Goal: Communication & Community: Ask a question

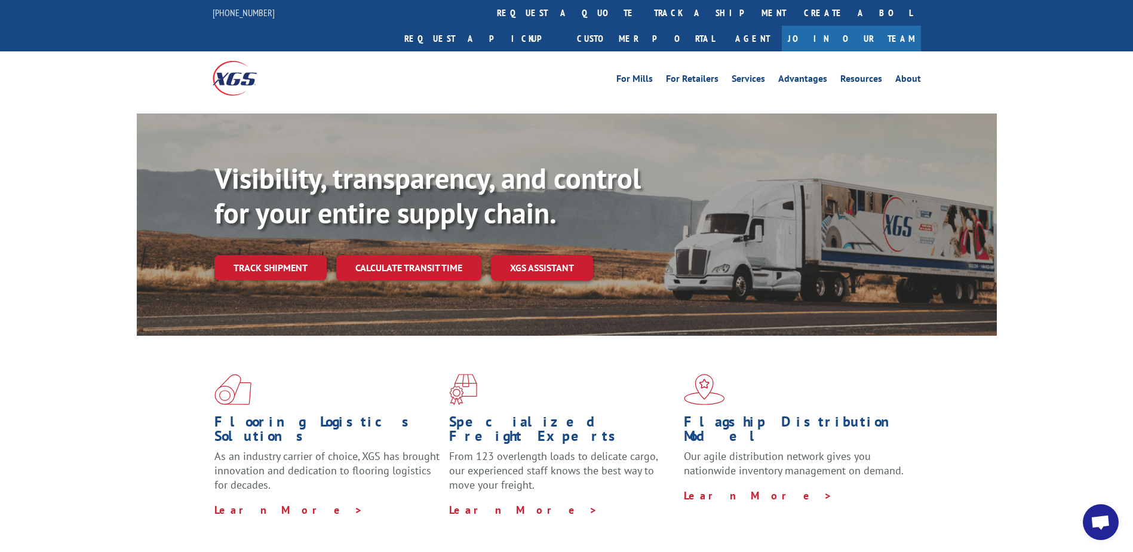
scroll to position [4, 0]
click at [528, 255] on link "XGS ASSISTANT" at bounding box center [542, 268] width 102 height 26
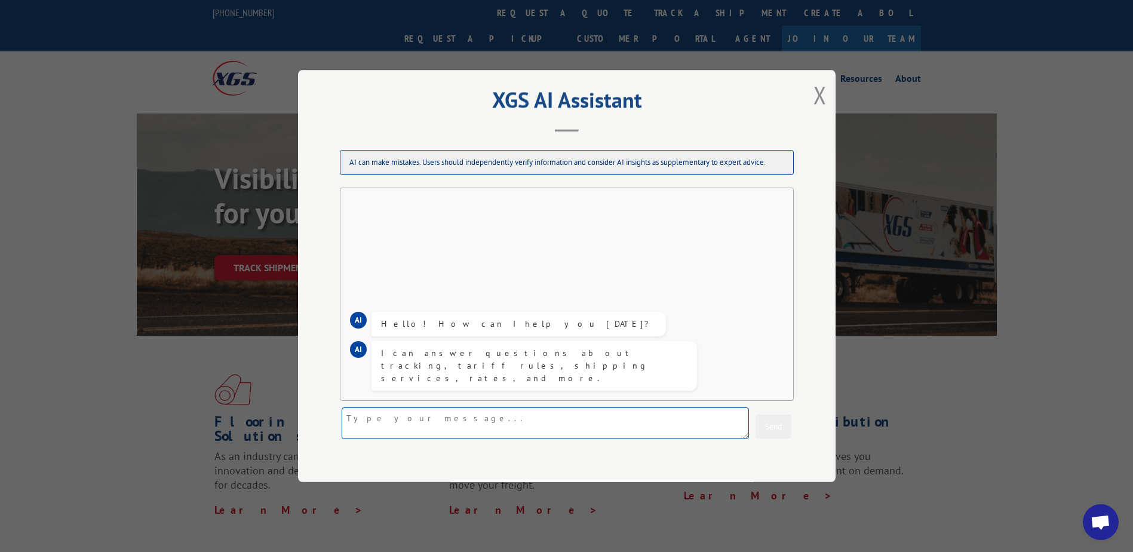
click at [388, 414] on textarea at bounding box center [545, 423] width 407 height 32
type textarea "Y"
type textarea "I WENT TO GO PICK UP MY SHIPMENT FROM ADDRESS YOU GUYS GAVE ME AND THE FACILITY…"
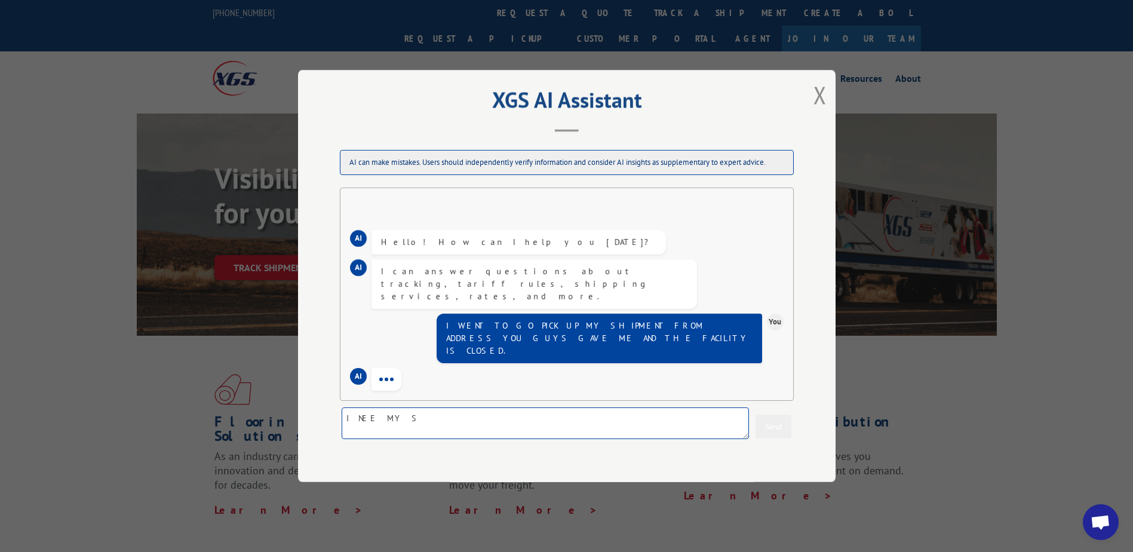
scroll to position [99, 0]
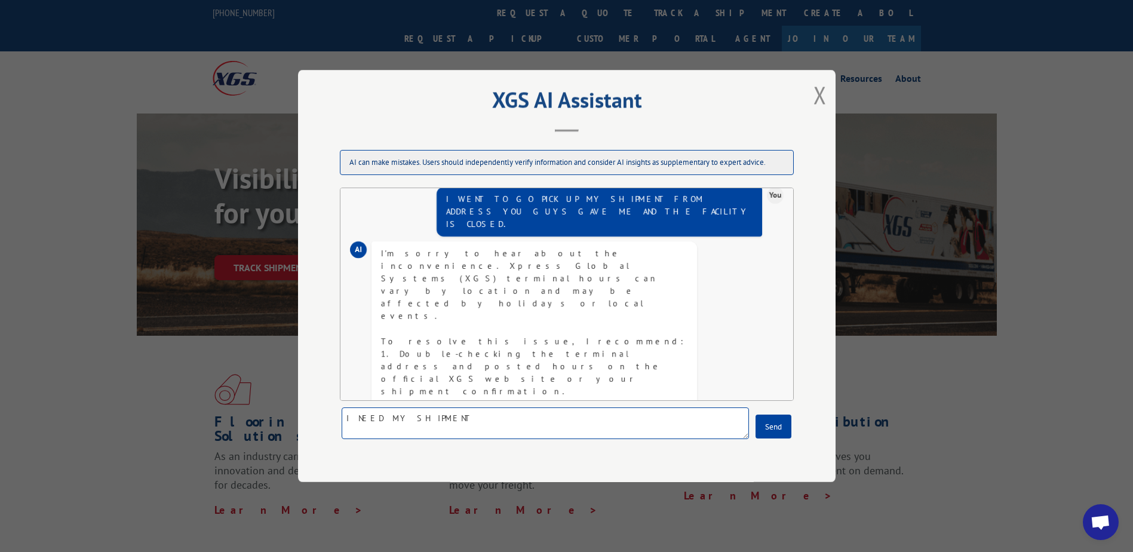
click at [449, 423] on textarea "I NEED MY SHIPMENT" at bounding box center [545, 423] width 407 height 32
type textarea "I NEED MY SHIPMENT [DATE] NOT [DATE]."
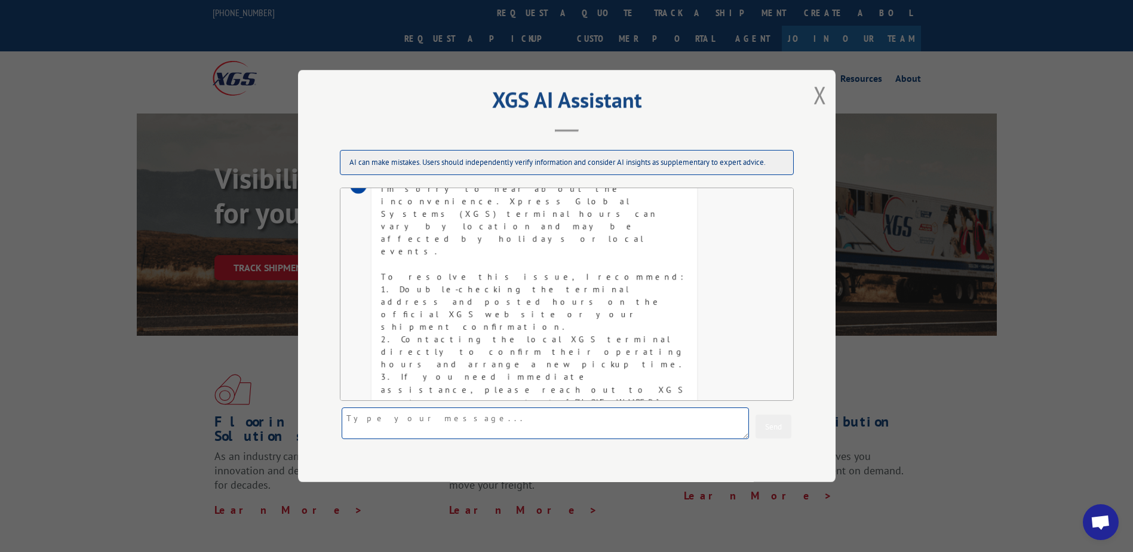
scroll to position [283, 0]
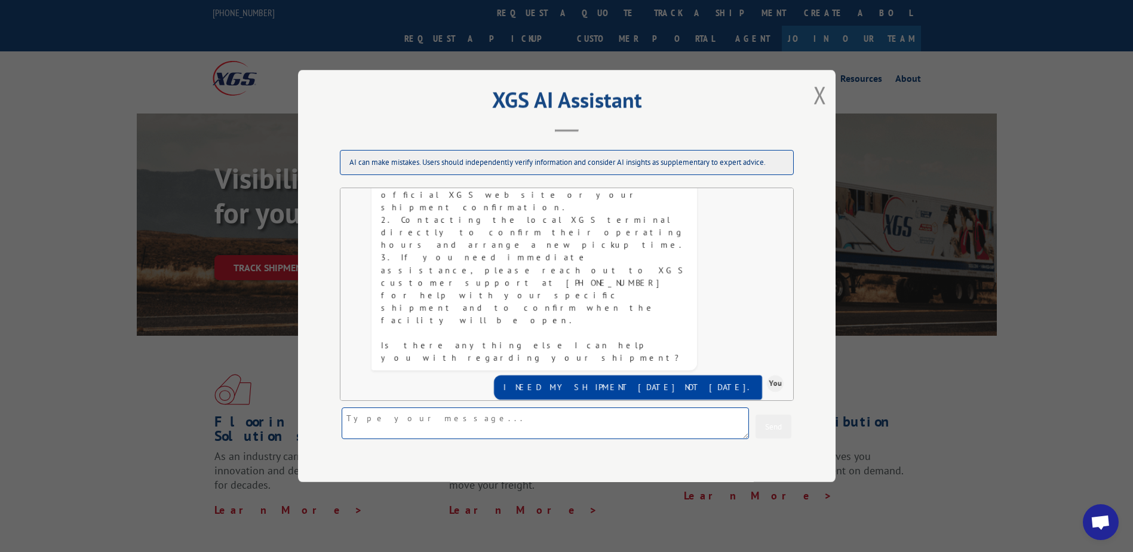
click at [474, 423] on textarea at bounding box center [545, 423] width 407 height 32
type textarea "THE NUMBR YOU JUST GAVE ME IS WRONG"
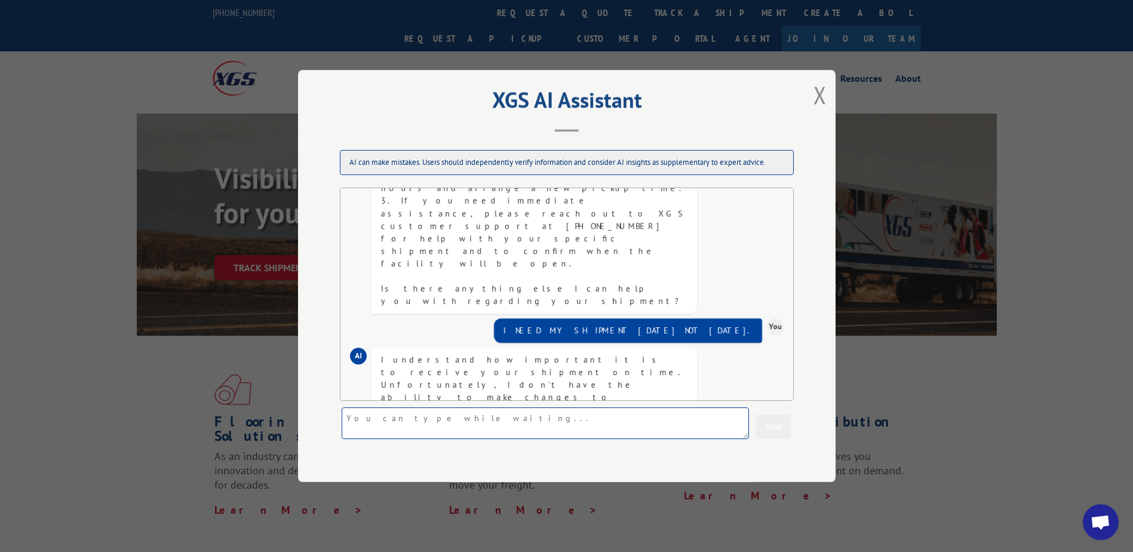
scroll to position [405, 0]
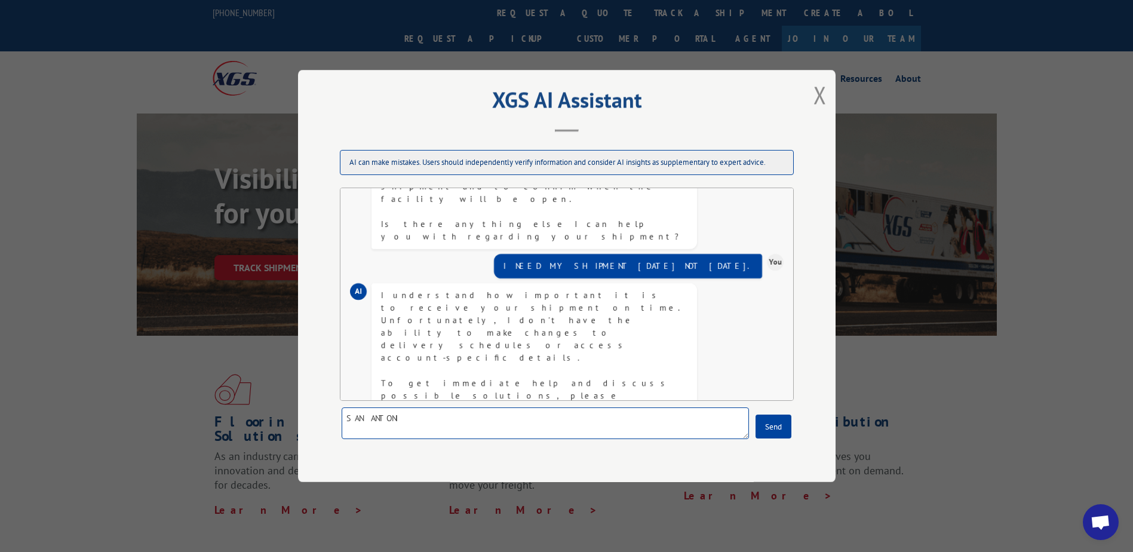
type textarea "SAN ANTONIO"
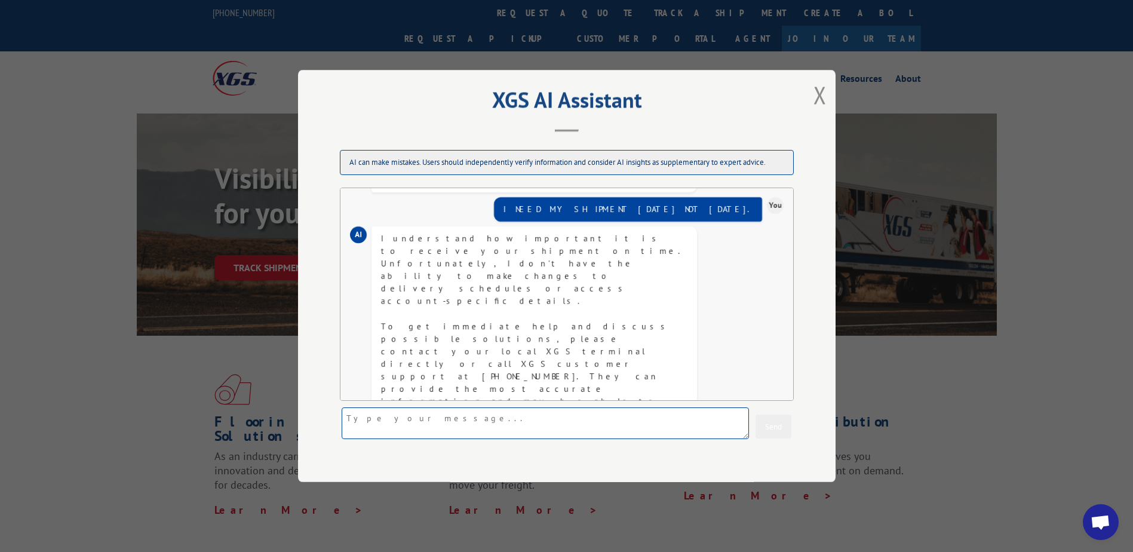
scroll to position [538, 0]
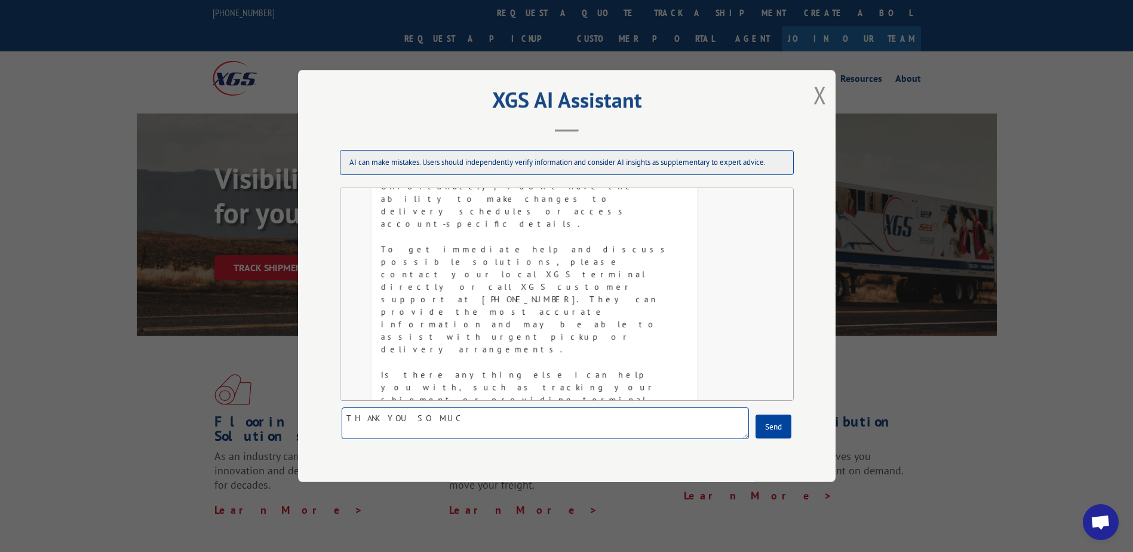
type textarea "THANK YOU SO MUCH"
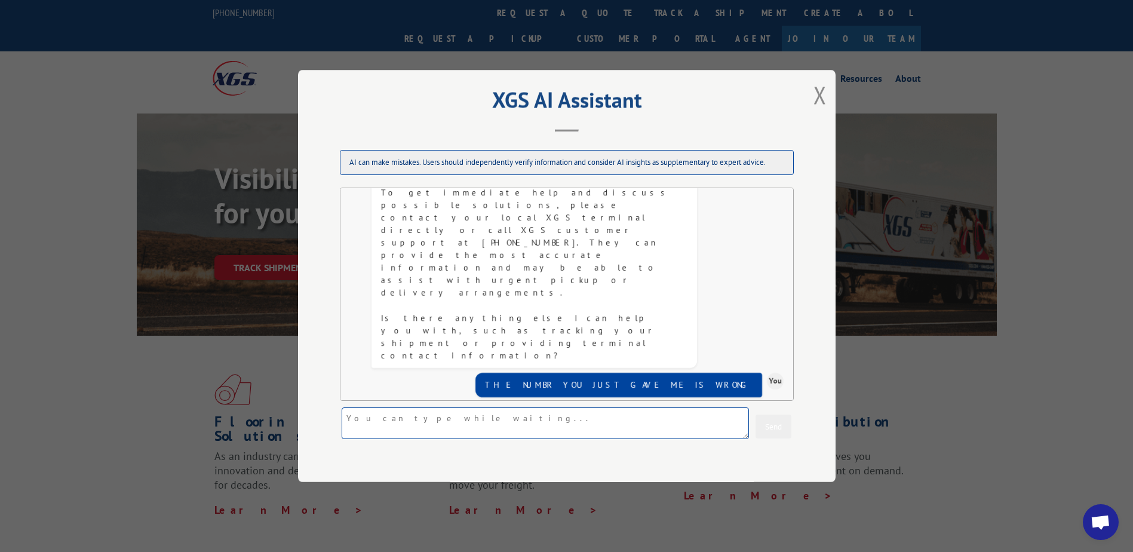
scroll to position [609, 0]
